Goal: Task Accomplishment & Management: Use online tool/utility

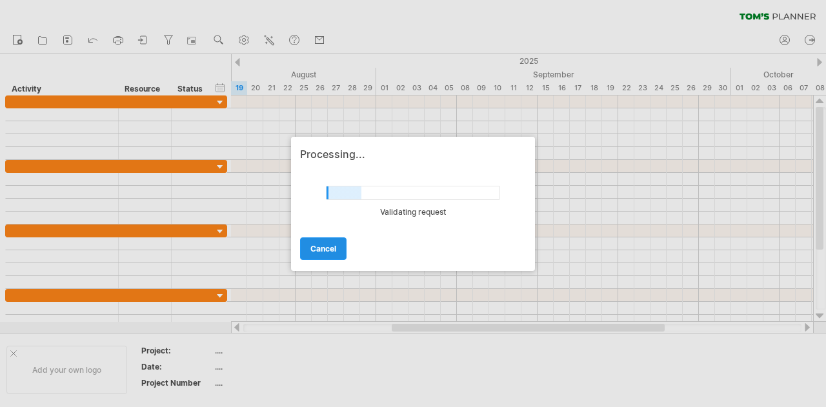
click at [327, 256] on link "cancel" at bounding box center [323, 248] width 46 height 23
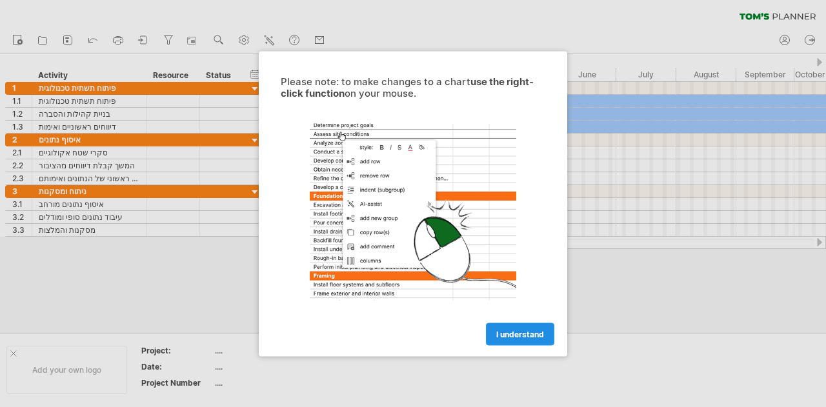
click at [505, 336] on span "I understand" at bounding box center [520, 334] width 48 height 10
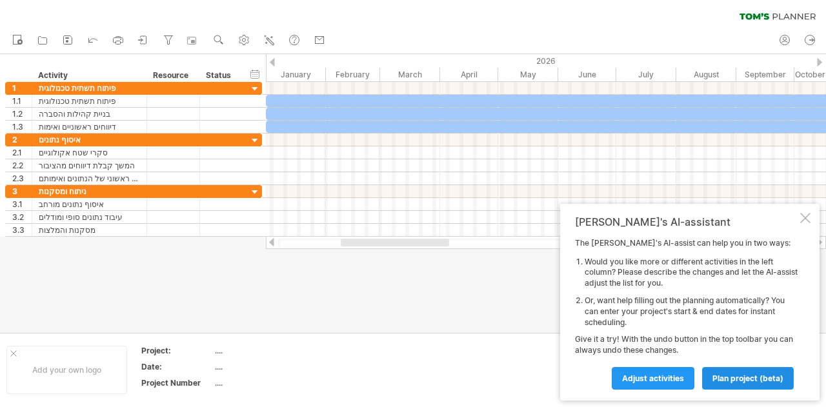
click at [746, 376] on span "plan project (beta)" at bounding box center [747, 379] width 71 height 10
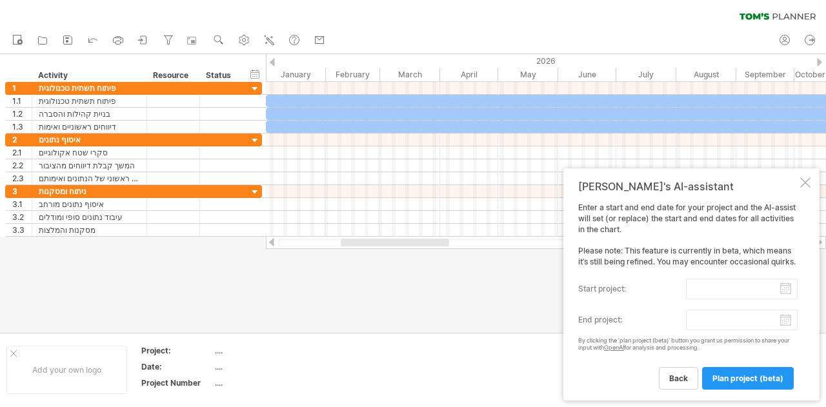
click at [729, 285] on input "start project:" at bounding box center [742, 289] width 112 height 21
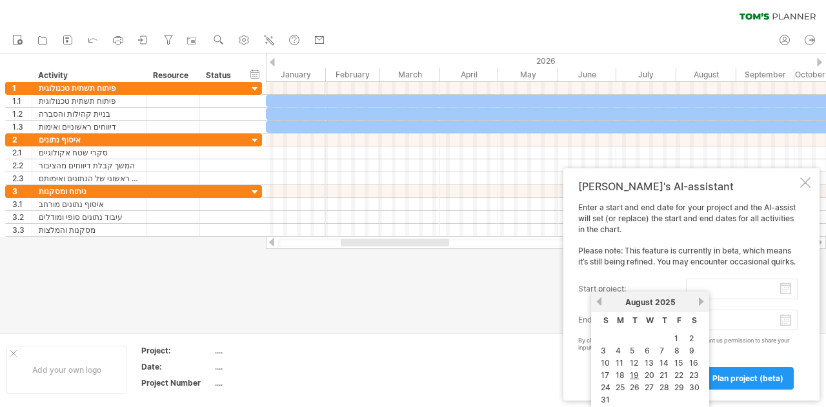
click at [750, 295] on input "start project:" at bounding box center [742, 289] width 112 height 21
click at [702, 299] on link "next" at bounding box center [701, 302] width 10 height 10
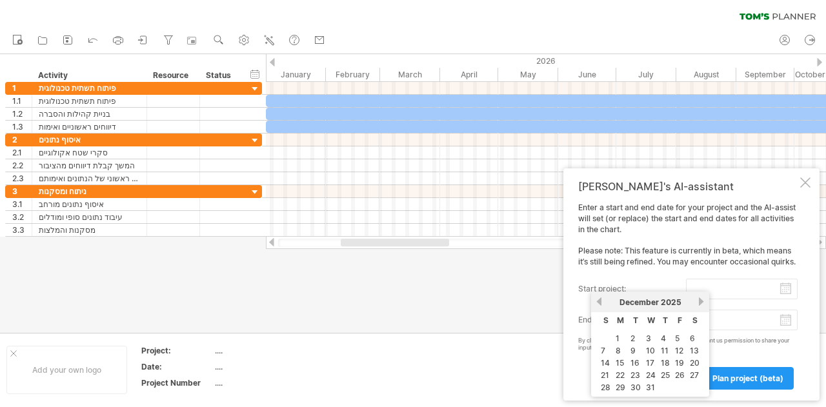
click at [702, 299] on link "next" at bounding box center [701, 302] width 10 height 10
click at [702, 299] on link "next" at bounding box center [700, 302] width 10 height 10
click at [702, 299] on link "next" at bounding box center [701, 302] width 10 height 10
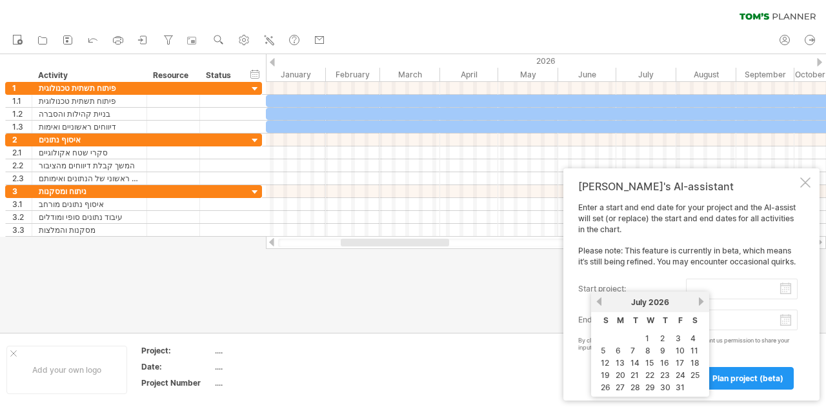
click at [702, 299] on link "next" at bounding box center [701, 302] width 10 height 10
click at [661, 335] on link "1" at bounding box center [661, 338] width 6 height 12
type input "********"
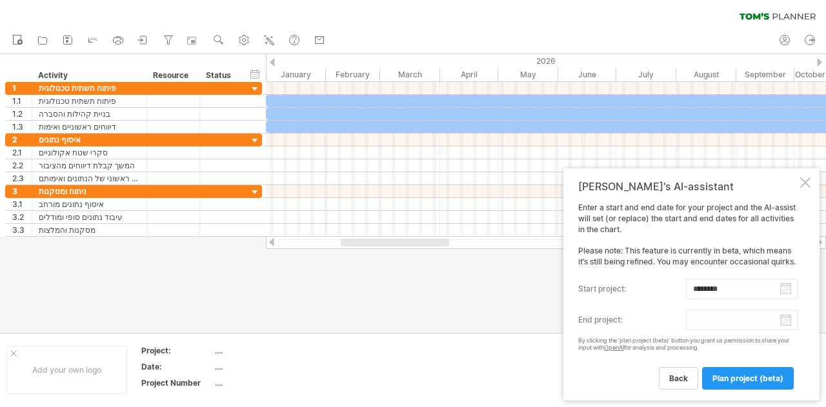
click at [767, 320] on body "progress(100%) Trying to reach [DOMAIN_NAME] Connected again... 0% clear filter…" at bounding box center [413, 205] width 826 height 410
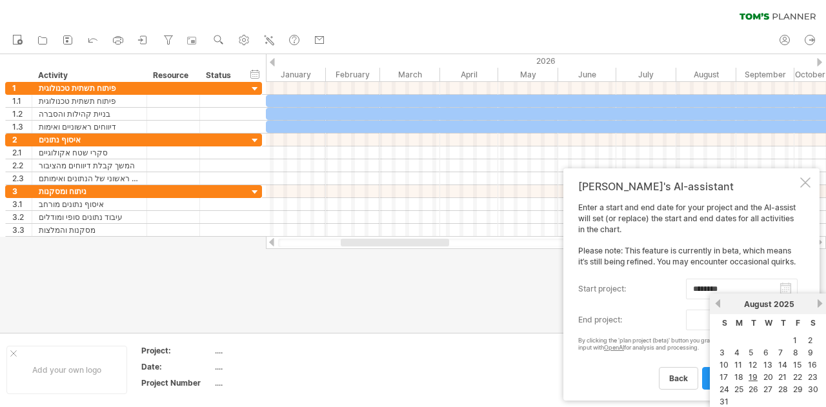
click at [820, 303] on link "next" at bounding box center [820, 304] width 10 height 10
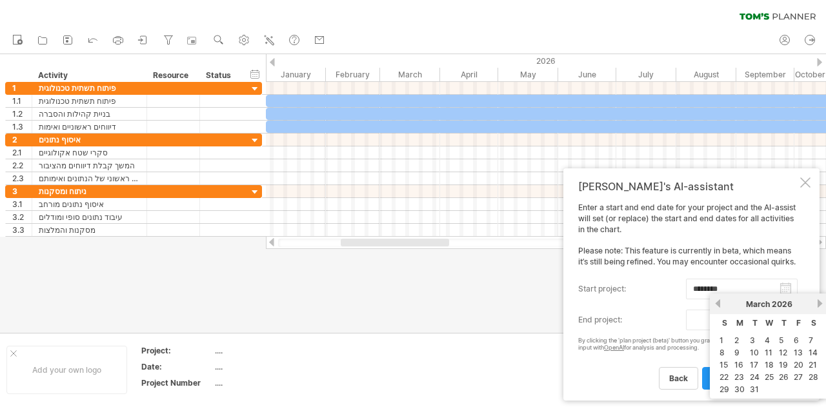
click at [820, 303] on link "next" at bounding box center [820, 304] width 10 height 10
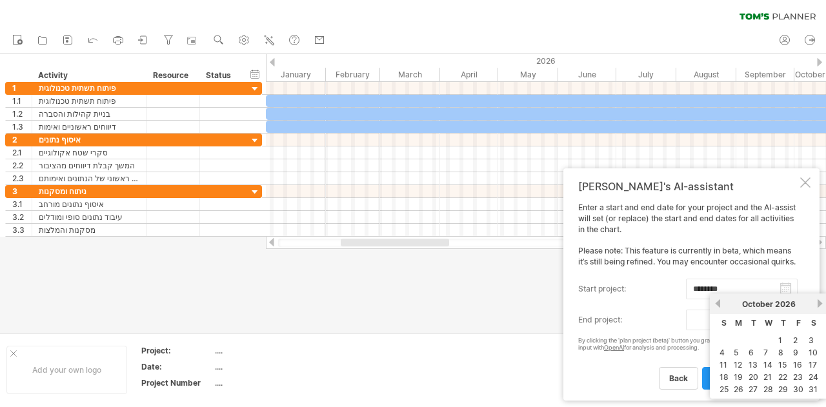
click at [820, 303] on link "next" at bounding box center [820, 304] width 10 height 10
click at [820, 303] on link "next" at bounding box center [819, 304] width 10 height 10
click at [820, 303] on link "next" at bounding box center [820, 304] width 10 height 10
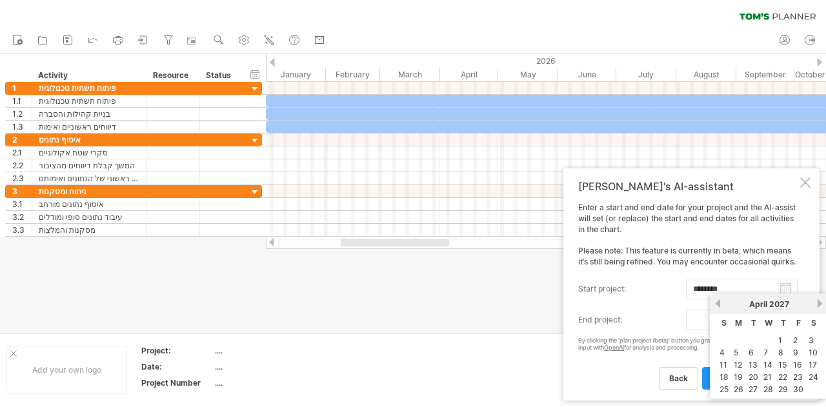
click at [820, 303] on link "next" at bounding box center [820, 304] width 10 height 10
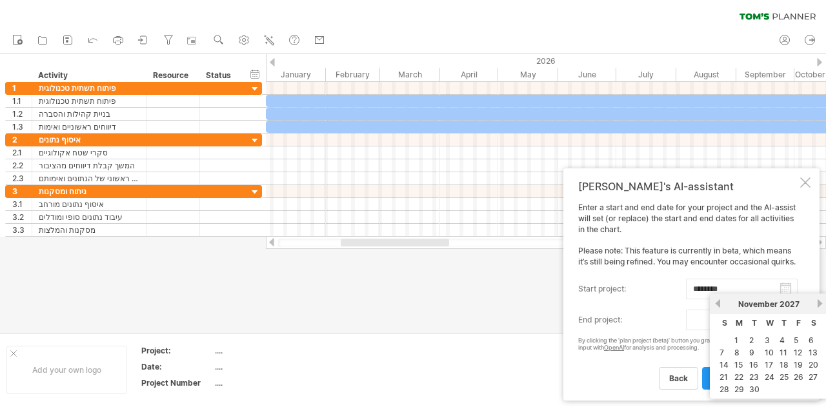
click at [820, 303] on link "next" at bounding box center [820, 304] width 10 height 10
click at [820, 303] on link "next" at bounding box center [819, 304] width 10 height 10
click at [820, 303] on link "next" at bounding box center [820, 304] width 10 height 10
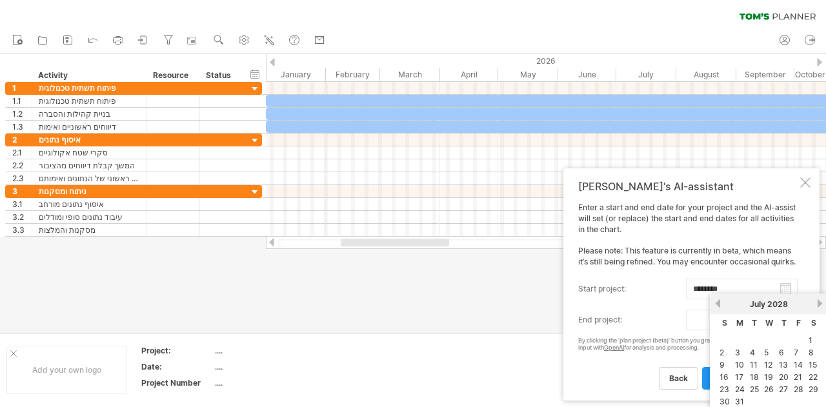
click at [820, 303] on link "next" at bounding box center [820, 304] width 10 height 10
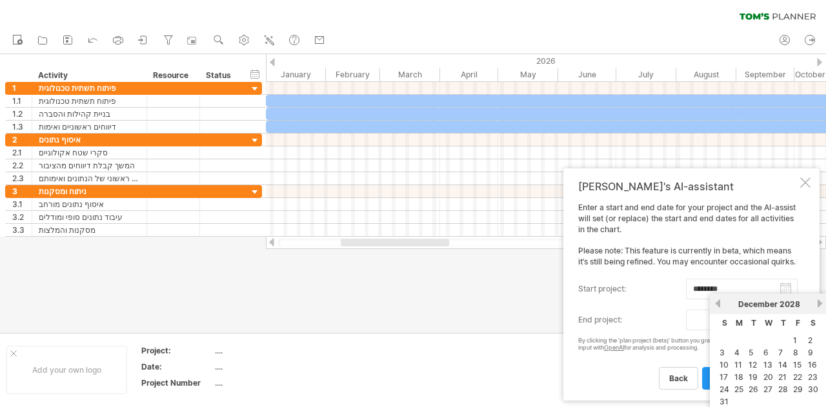
click at [820, 303] on link "next" at bounding box center [820, 304] width 10 height 10
click at [820, 303] on link "next" at bounding box center [819, 304] width 10 height 10
click at [718, 303] on link "previous" at bounding box center [718, 304] width 10 height 10
click at [818, 305] on link "next" at bounding box center [820, 304] width 10 height 10
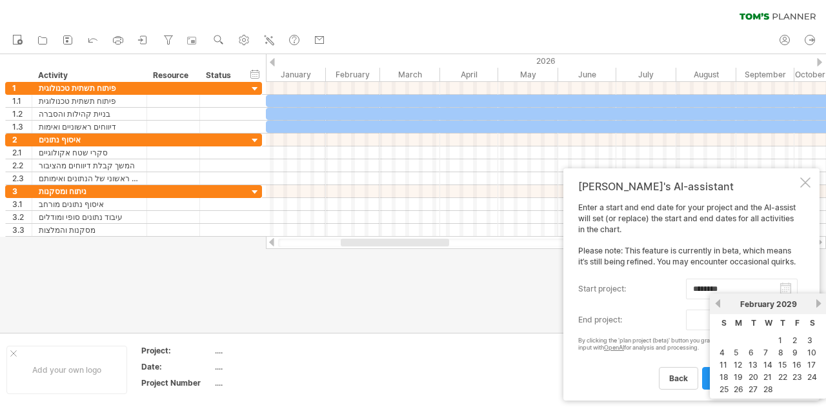
click at [818, 305] on link "next" at bounding box center [819, 304] width 10 height 10
click at [818, 305] on link "next" at bounding box center [820, 304] width 10 height 10
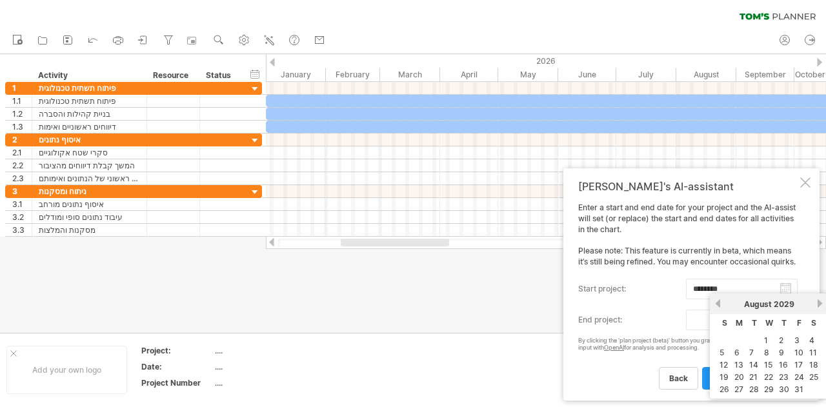
click at [818, 305] on link "next" at bounding box center [820, 304] width 10 height 10
click at [723, 396] on link "30" at bounding box center [724, 402] width 13 height 12
type input "********"
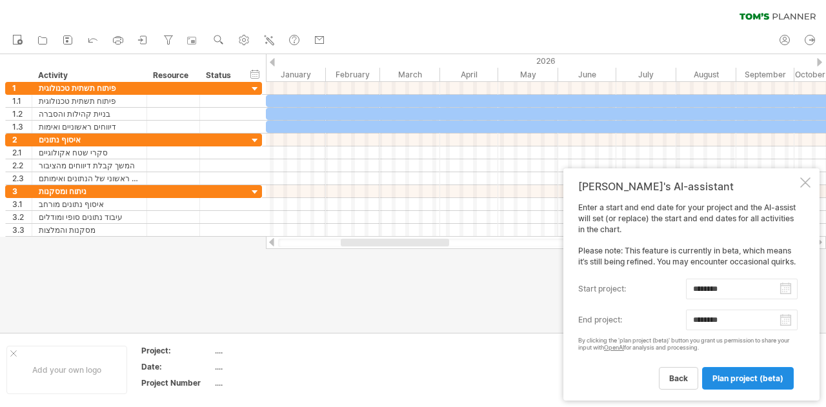
click at [756, 377] on span "plan project (beta)" at bounding box center [747, 379] width 71 height 10
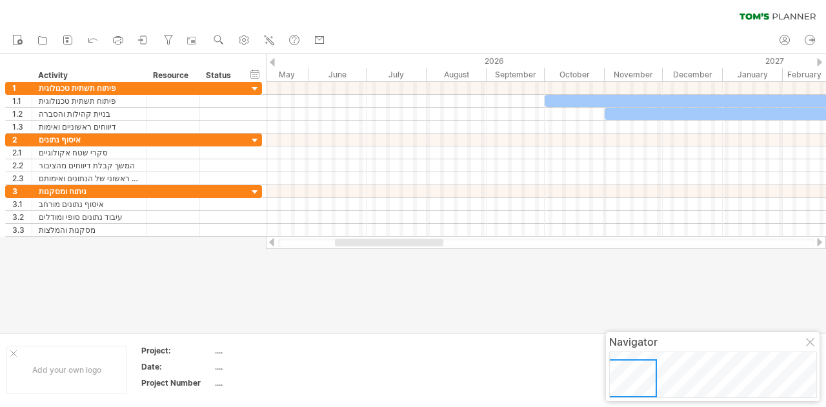
click at [703, 299] on div at bounding box center [413, 193] width 826 height 279
click at [813, 341] on div at bounding box center [811, 343] width 10 height 10
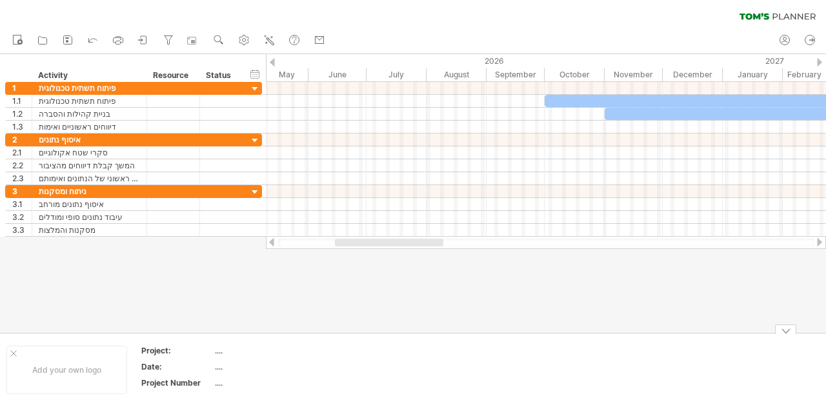
click at [784, 328] on div at bounding box center [785, 330] width 21 height 10
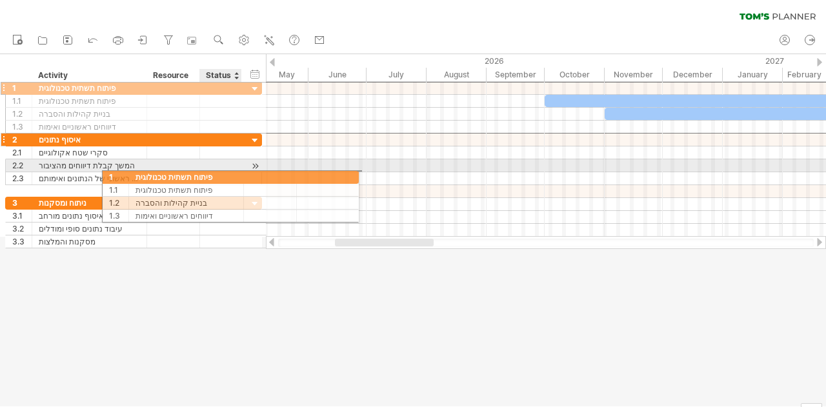
drag, startPoint x: 90, startPoint y: 90, endPoint x: 120, endPoint y: 138, distance: 57.1
click at [120, 138] on div "**********" at bounding box center [133, 164] width 257 height 167
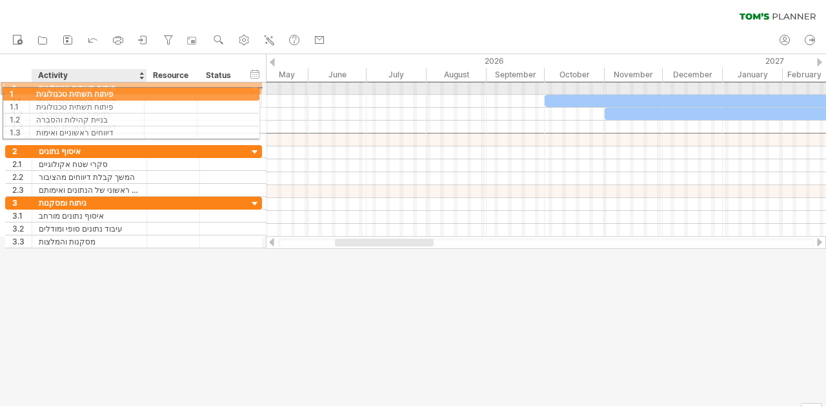
drag, startPoint x: 97, startPoint y: 86, endPoint x: 90, endPoint y: 92, distance: 9.2
click at [90, 92] on div "פיתוח תשתית טכנולוגית" at bounding box center [89, 88] width 101 height 12
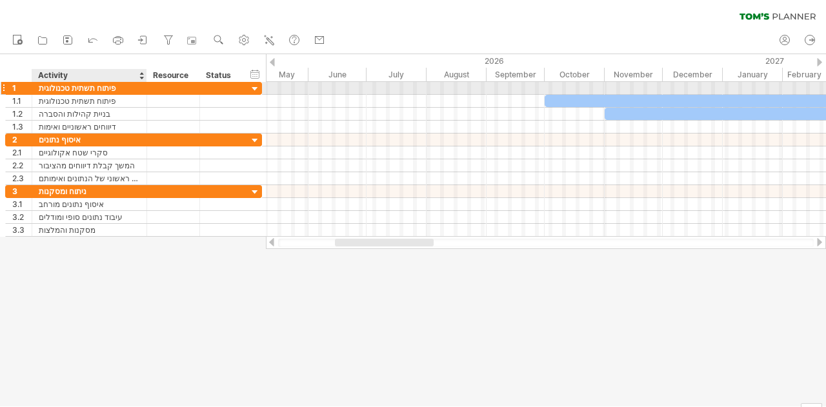
drag, startPoint x: 34, startPoint y: 63, endPoint x: 152, endPoint y: 87, distance: 120.6
click at [152, 87] on div "Trying to reach [DOMAIN_NAME] Connected again... 0% clear filter new 1" at bounding box center [413, 203] width 826 height 407
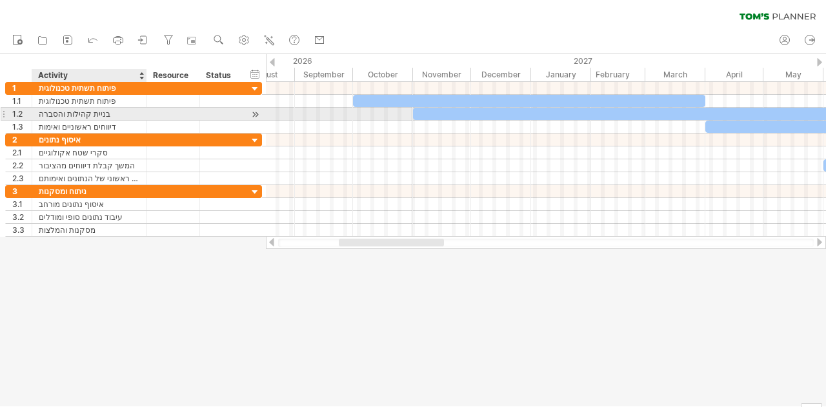
drag, startPoint x: 308, startPoint y: 70, endPoint x: 117, endPoint y: 112, distance: 195.4
click at [117, 112] on div "Trying to reach [DOMAIN_NAME] Connected again... 0% clear filter new 1" at bounding box center [413, 203] width 826 height 407
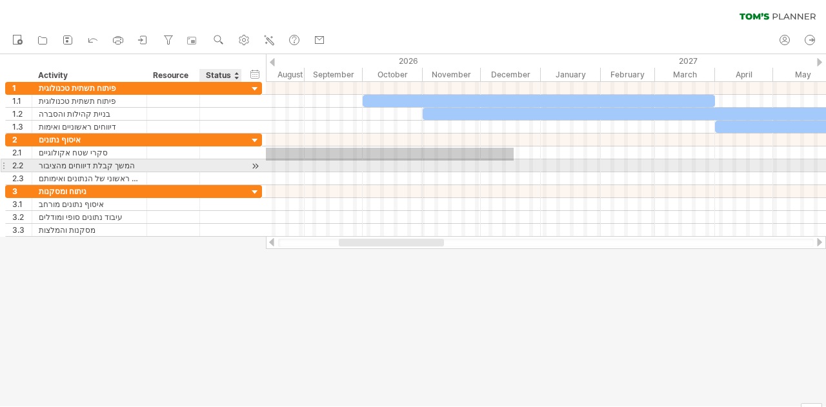
drag, startPoint x: 504, startPoint y: 148, endPoint x: 237, endPoint y: 161, distance: 266.8
click at [237, 161] on div "Trying to reach [DOMAIN_NAME] Connected again... 0% clear filter new 1" at bounding box center [413, 203] width 826 height 407
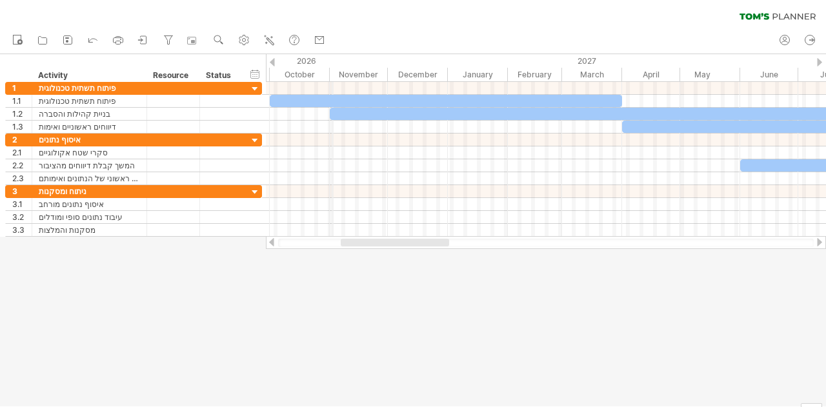
drag, startPoint x: 434, startPoint y: 60, endPoint x: 333, endPoint y: 58, distance: 101.3
click at [333, 58] on div "2026" at bounding box center [94, 61] width 707 height 14
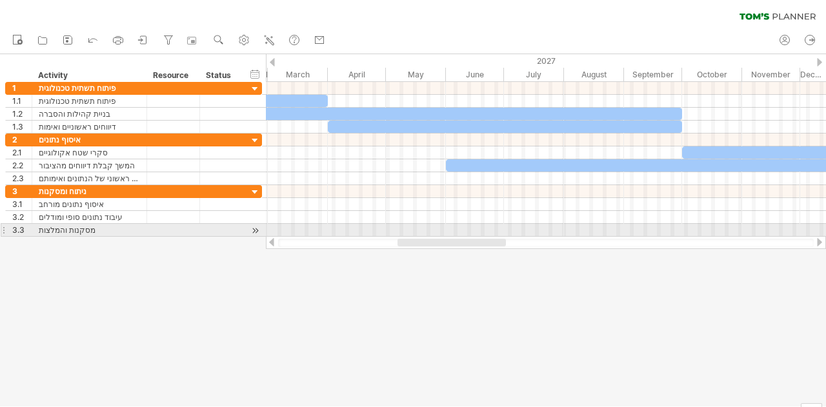
drag, startPoint x: 440, startPoint y: 241, endPoint x: 359, endPoint y: 200, distance: 90.9
click at [359, 200] on div "Trying to reach [DOMAIN_NAME] Connected again... 0% clear filter new 1" at bounding box center [413, 203] width 826 height 407
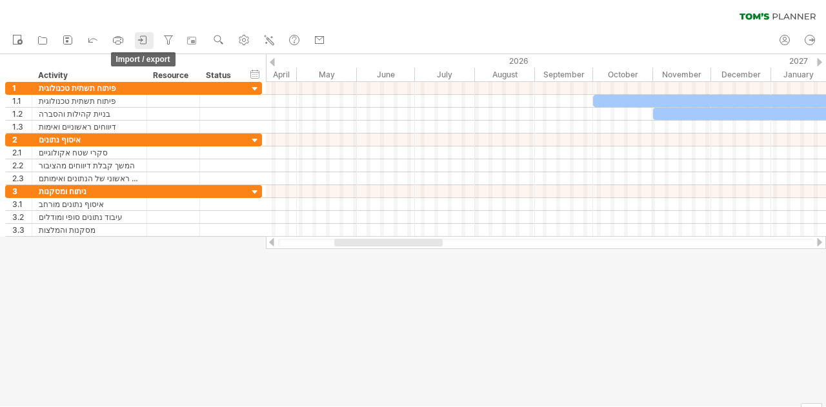
click at [146, 35] on icon at bounding box center [143, 40] width 13 height 13
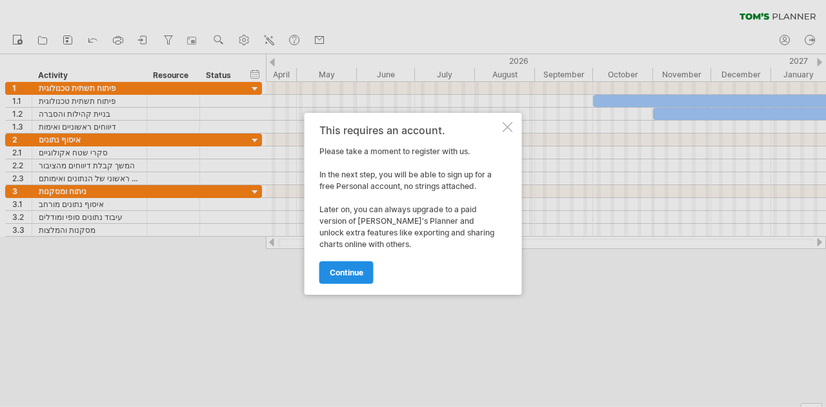
click at [360, 269] on span "continue" at bounding box center [347, 273] width 34 height 10
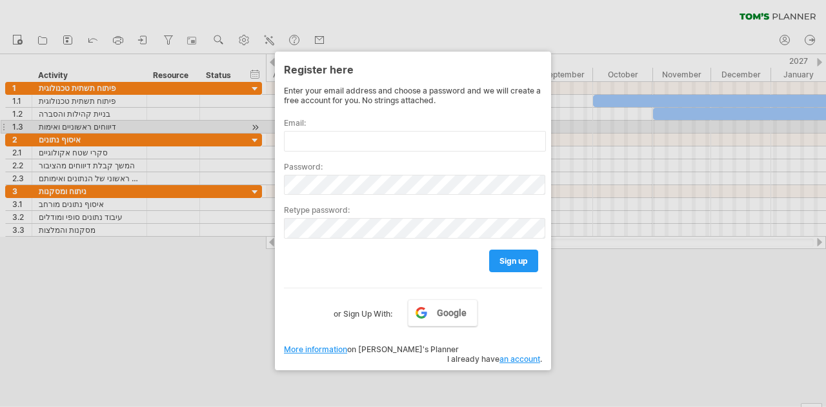
click at [395, 128] on div "Email:" at bounding box center [413, 130] width 258 height 44
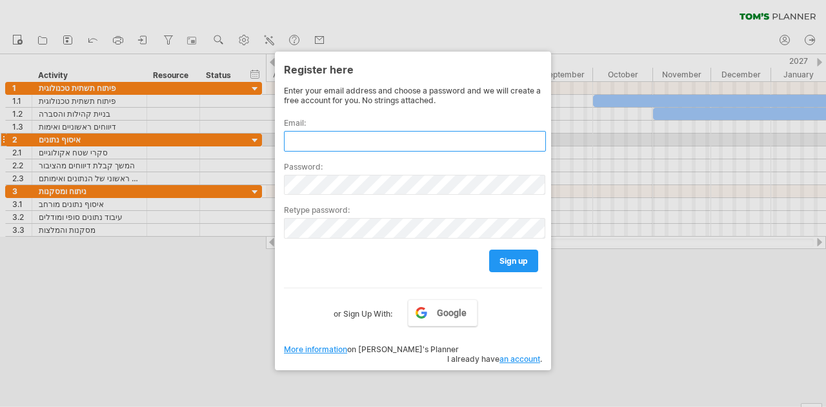
click at [392, 139] on input "text" at bounding box center [415, 141] width 262 height 21
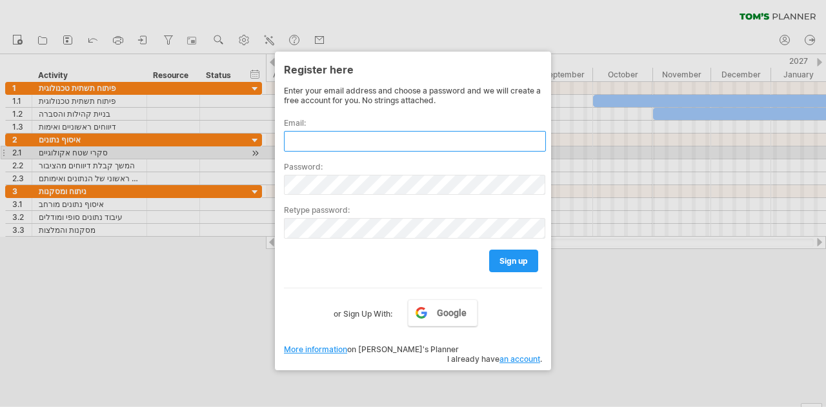
type input "**********"
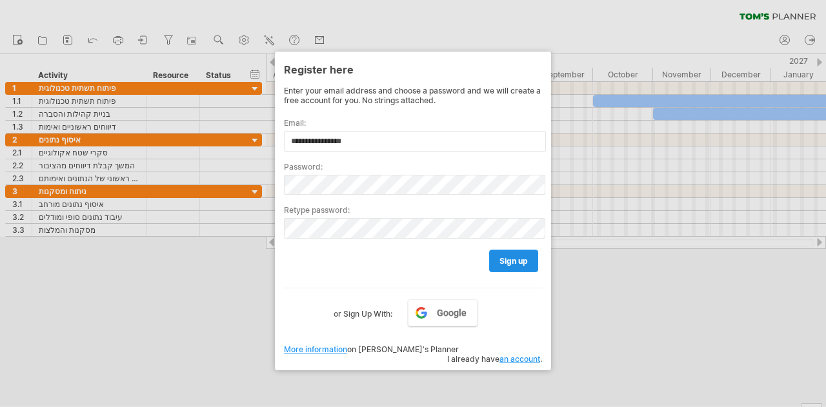
click at [528, 250] on link "sign up" at bounding box center [513, 261] width 49 height 23
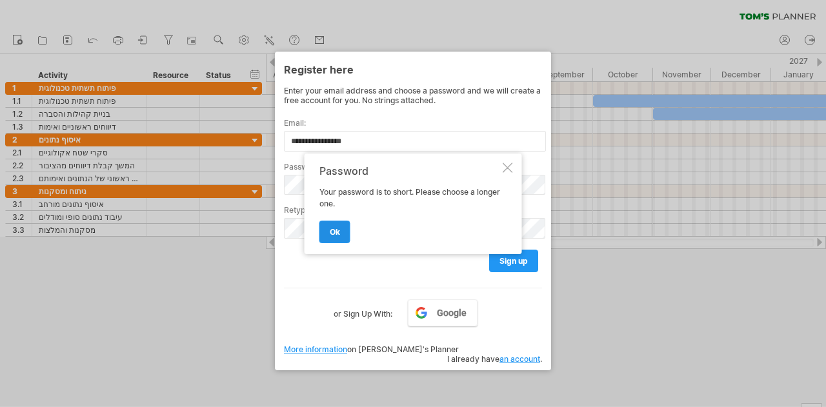
click at [337, 227] on span "ok" at bounding box center [335, 232] width 10 height 10
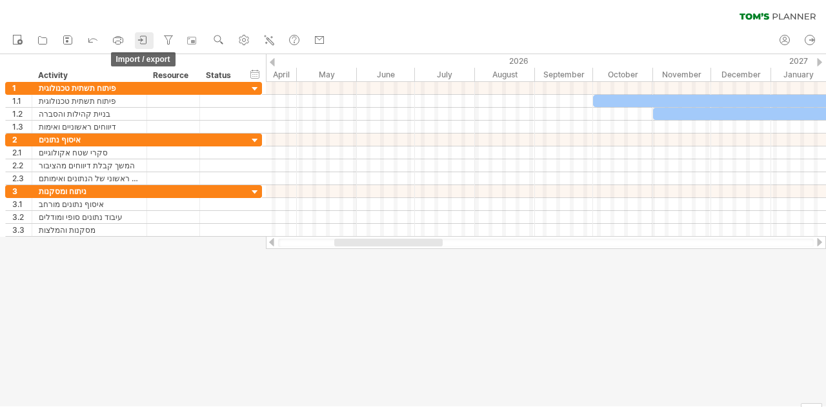
click at [138, 42] on icon at bounding box center [143, 40] width 13 height 13
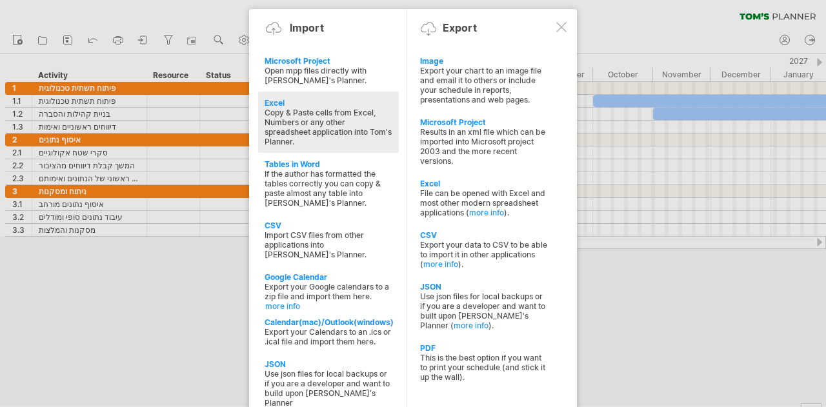
click at [327, 112] on div "Copy & Paste cells from Excel, Numbers or any other spreadsheet application int…" at bounding box center [329, 127] width 128 height 39
type textarea "**********"
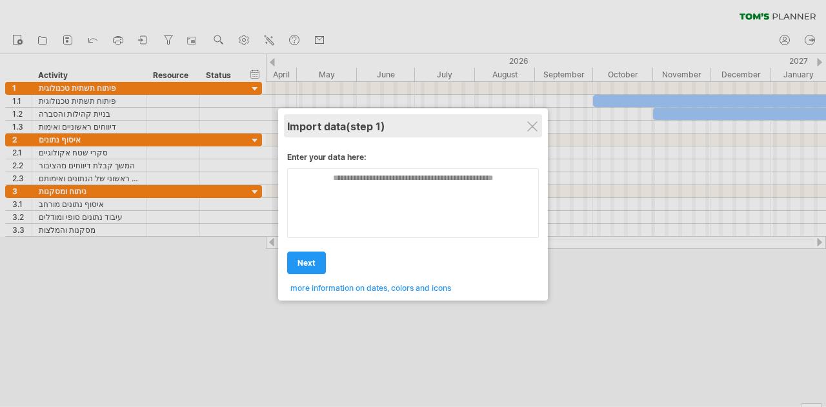
click at [538, 125] on div "Import data (step 1)" at bounding box center [413, 125] width 252 height 23
click at [530, 119] on div "Import data (step 1)" at bounding box center [413, 125] width 252 height 23
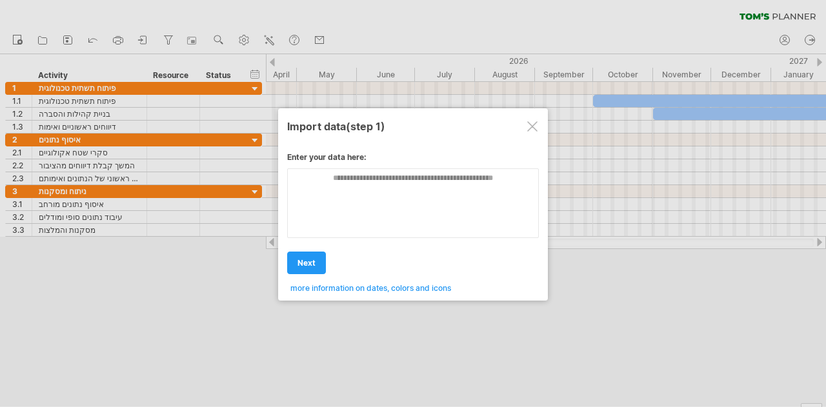
click at [533, 130] on div at bounding box center [532, 126] width 10 height 10
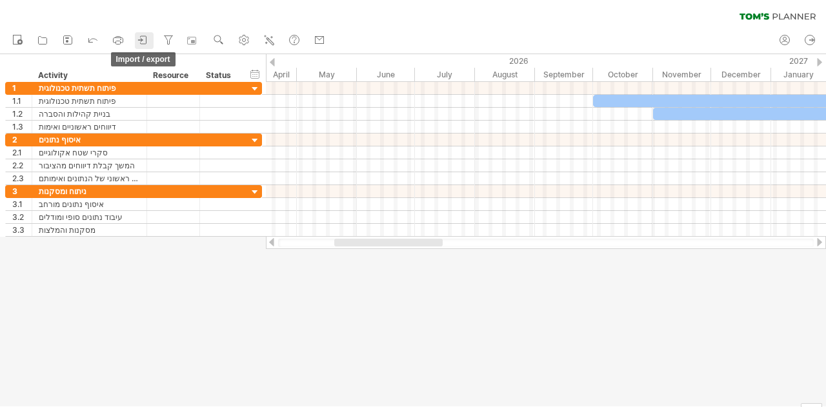
click at [147, 38] on icon at bounding box center [143, 40] width 13 height 13
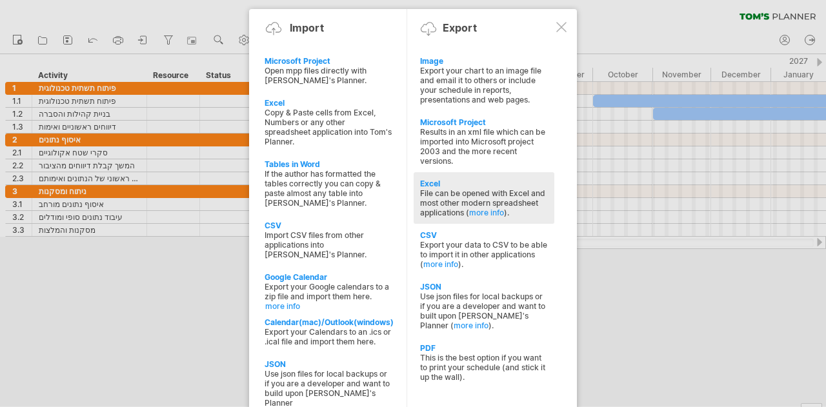
click at [452, 188] on div "File can be opened with Excel and most other modern spreadsheet applications ( …" at bounding box center [484, 202] width 128 height 29
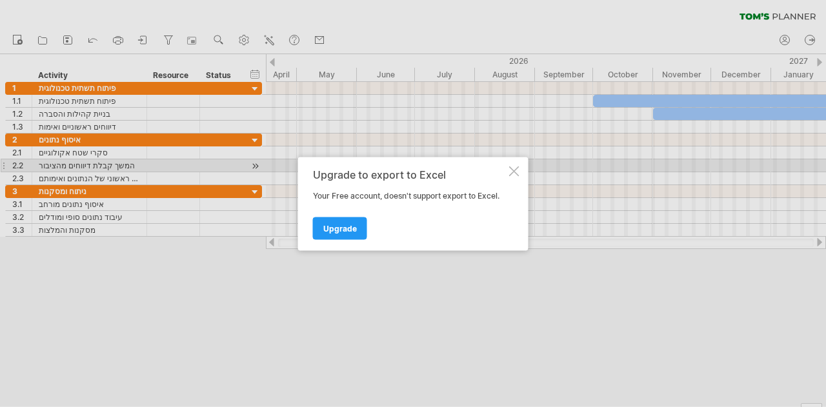
click at [516, 168] on div at bounding box center [514, 171] width 10 height 10
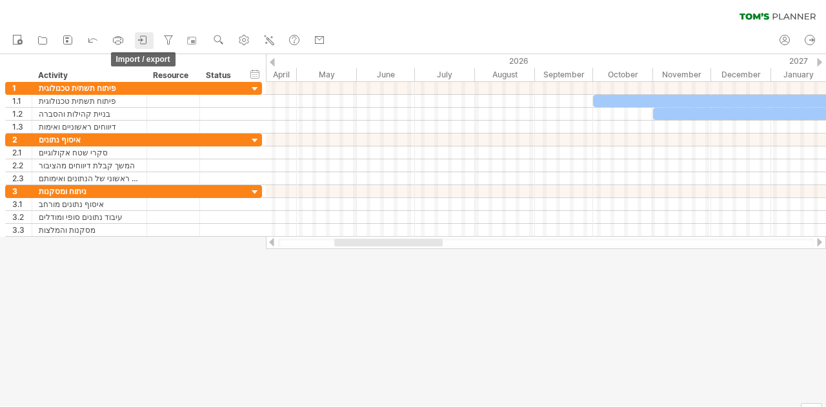
click at [138, 39] on icon at bounding box center [143, 40] width 13 height 13
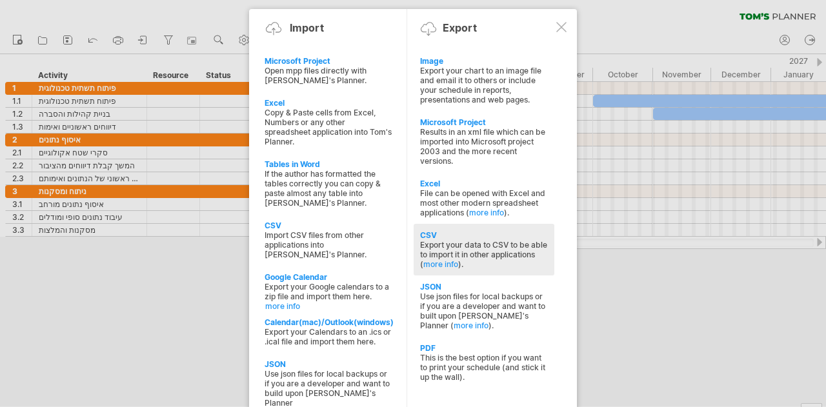
click at [464, 230] on div "CSV" at bounding box center [484, 235] width 128 height 10
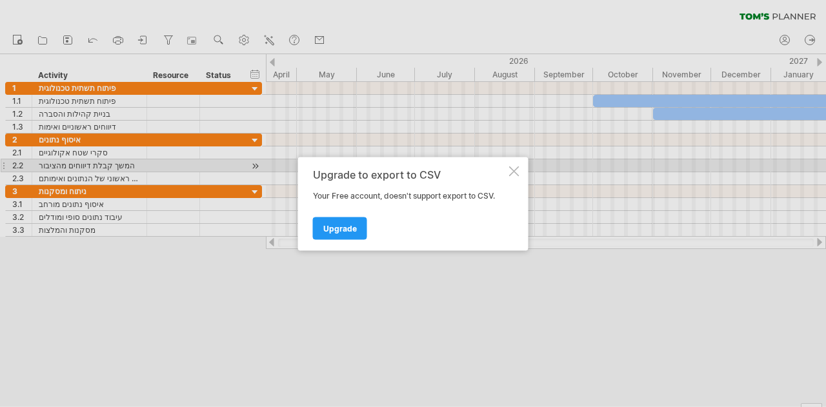
click at [515, 168] on div at bounding box center [514, 171] width 10 height 10
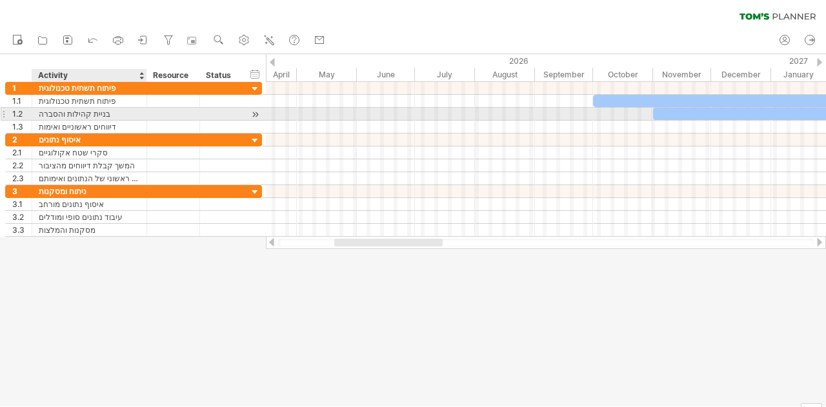
drag, startPoint x: 105, startPoint y: 60, endPoint x: 110, endPoint y: 113, distance: 53.2
click at [110, 113] on div "Trying to reach [DOMAIN_NAME] Connected again... 0% clear filter new 1" at bounding box center [413, 203] width 826 height 407
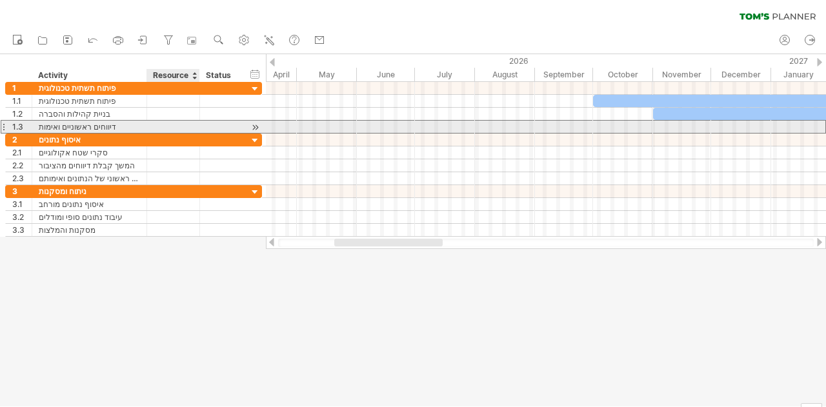
click at [181, 124] on div at bounding box center [173, 127] width 39 height 12
click at [181, 124] on input "text" at bounding box center [173, 127] width 39 height 12
click at [126, 125] on div "דיווחים ראשוניים ואימות" at bounding box center [89, 127] width 101 height 12
click at [0, 0] on input "**********" at bounding box center [0, 0] width 0 height 0
click at [126, 125] on input "**********" at bounding box center [89, 127] width 101 height 12
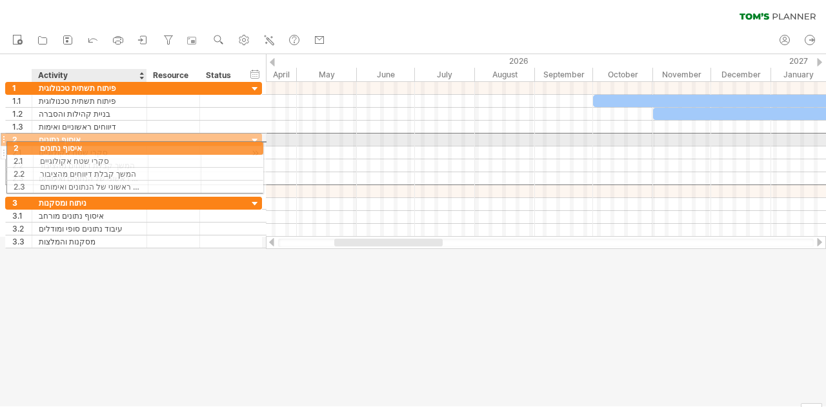
click at [86, 146] on div "**********" at bounding box center [133, 159] width 257 height 52
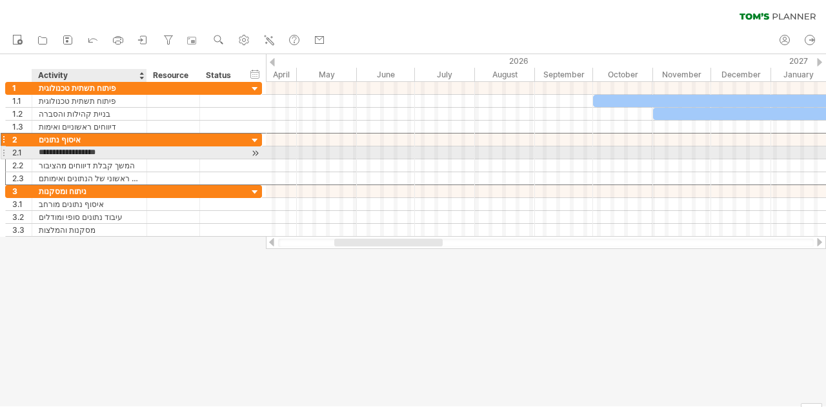
click at [92, 152] on input "**********" at bounding box center [89, 152] width 101 height 12
